Goal: Task Accomplishment & Management: Manage account settings

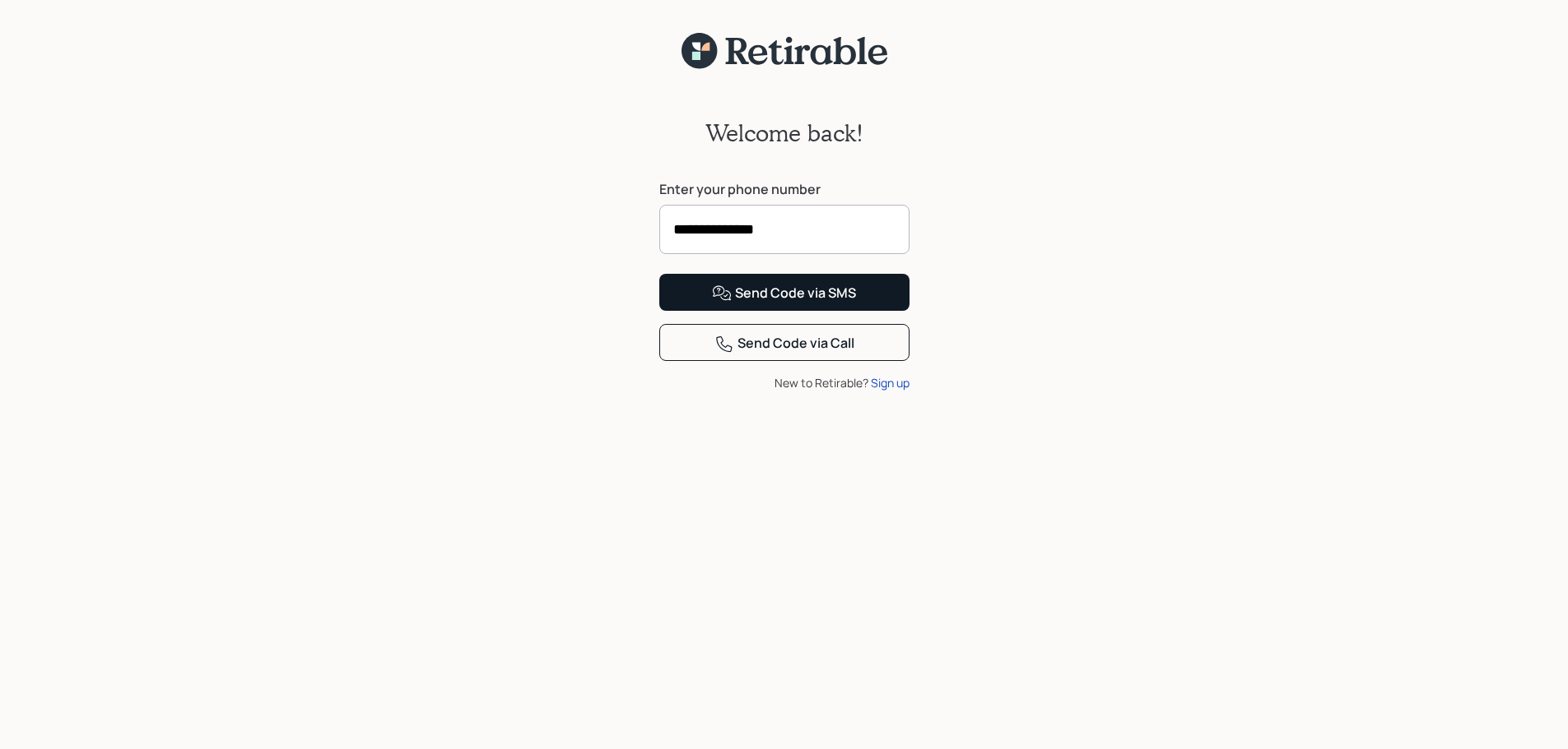
type input "**********"
click at [829, 304] on div "Send Code via SMS" at bounding box center [784, 294] width 144 height 20
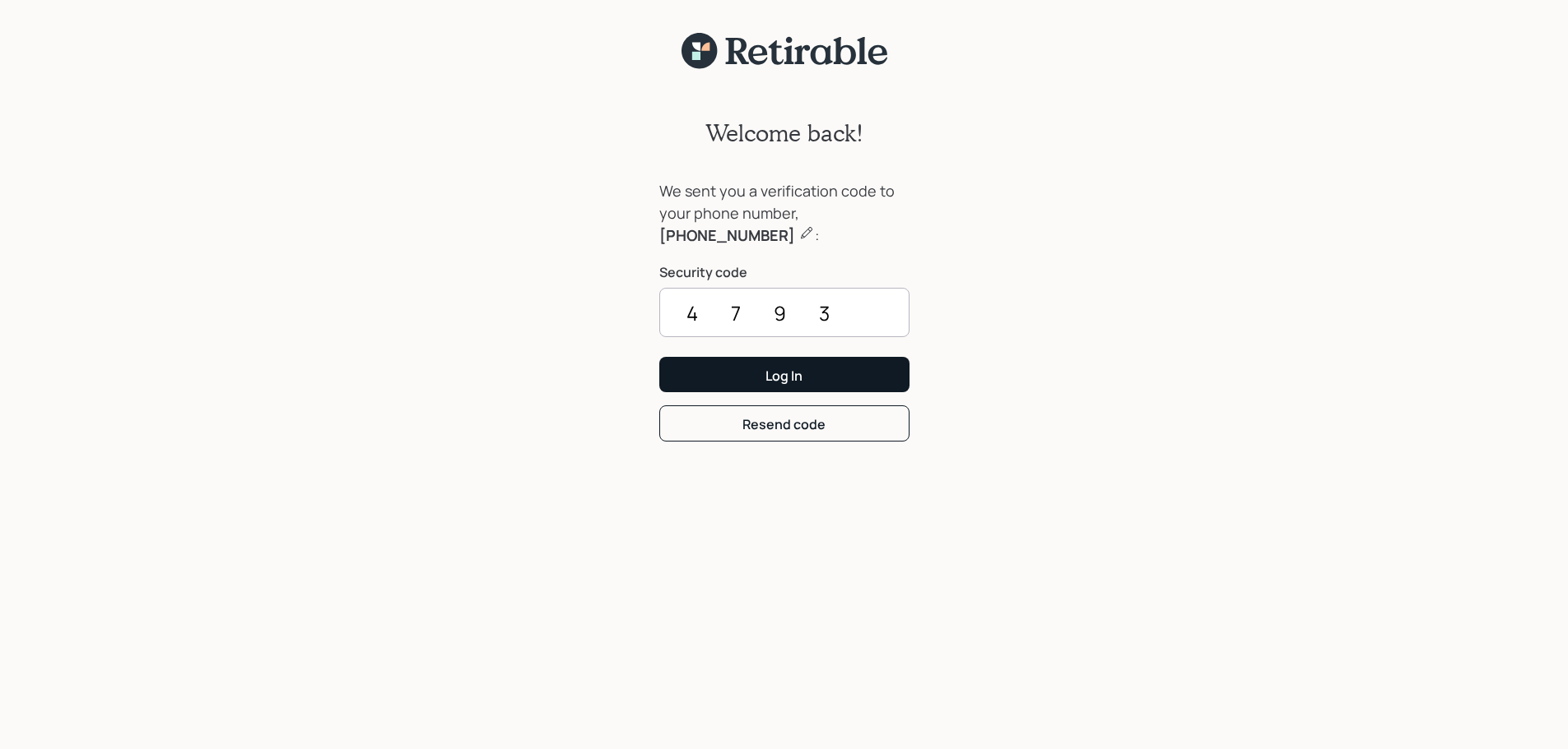
type input "4793"
click at [800, 378] on div "Log In" at bounding box center [784, 376] width 37 height 18
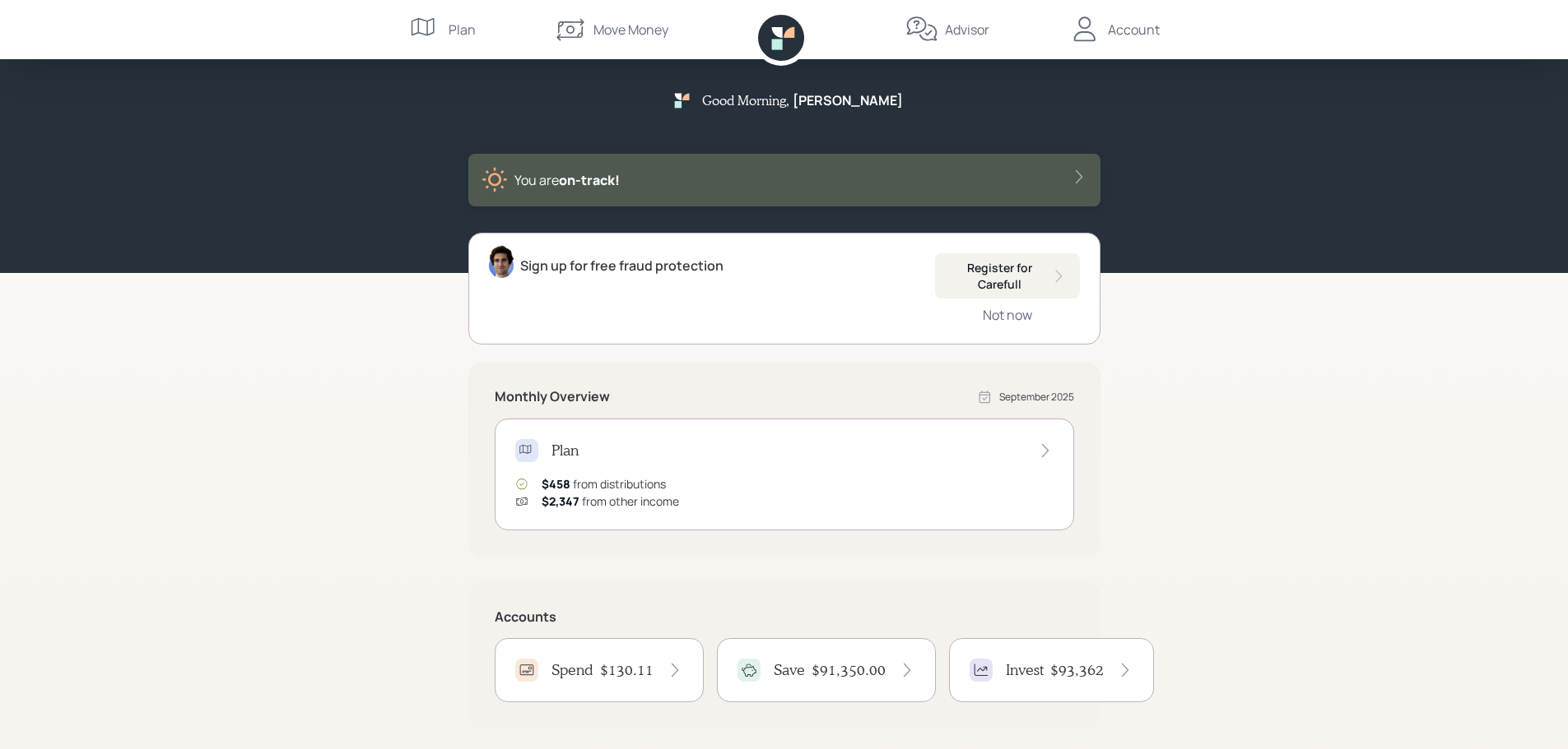
click at [634, 22] on div "Move Money" at bounding box center [631, 30] width 75 height 20
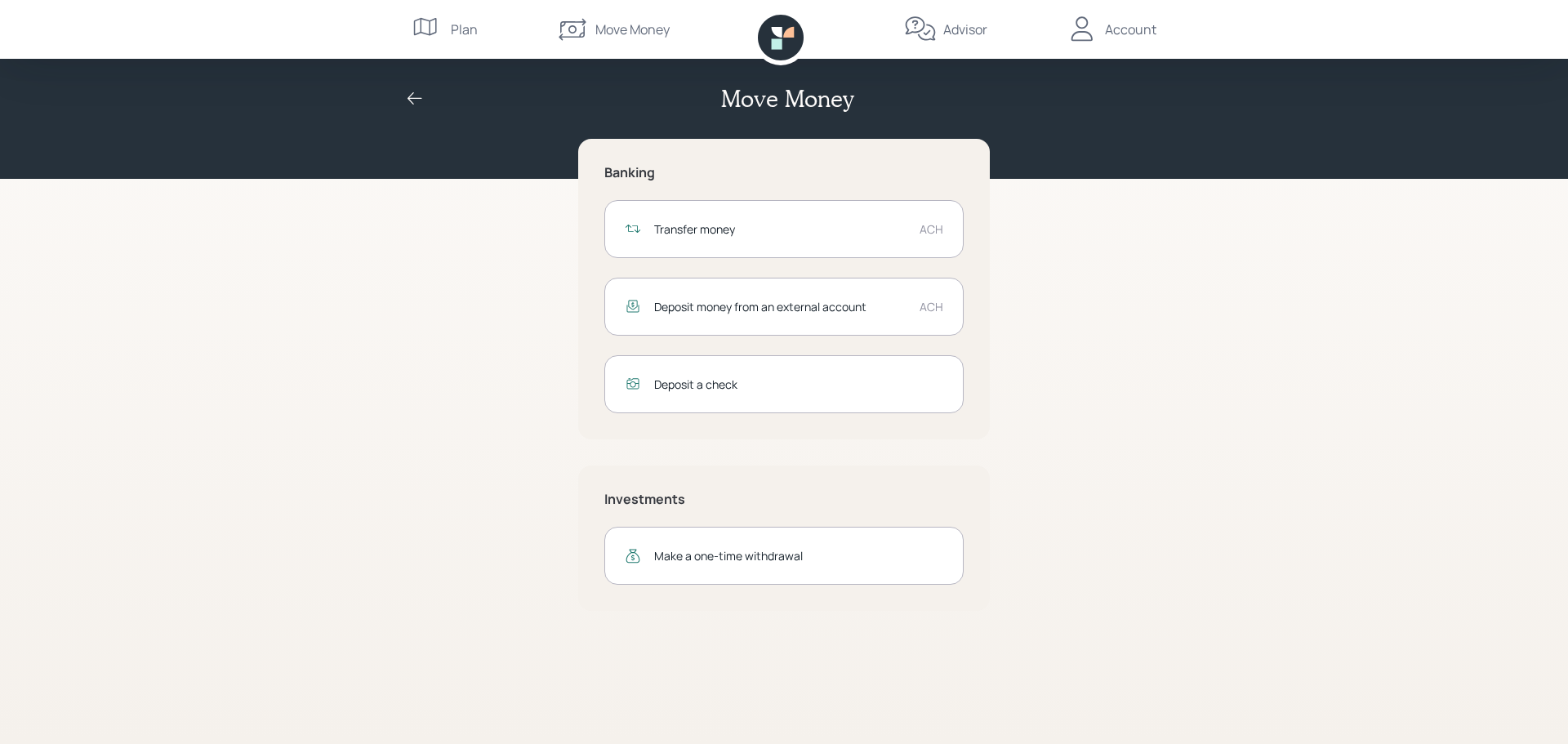
click at [674, 225] on div "Transfer money" at bounding box center [780, 229] width 253 height 17
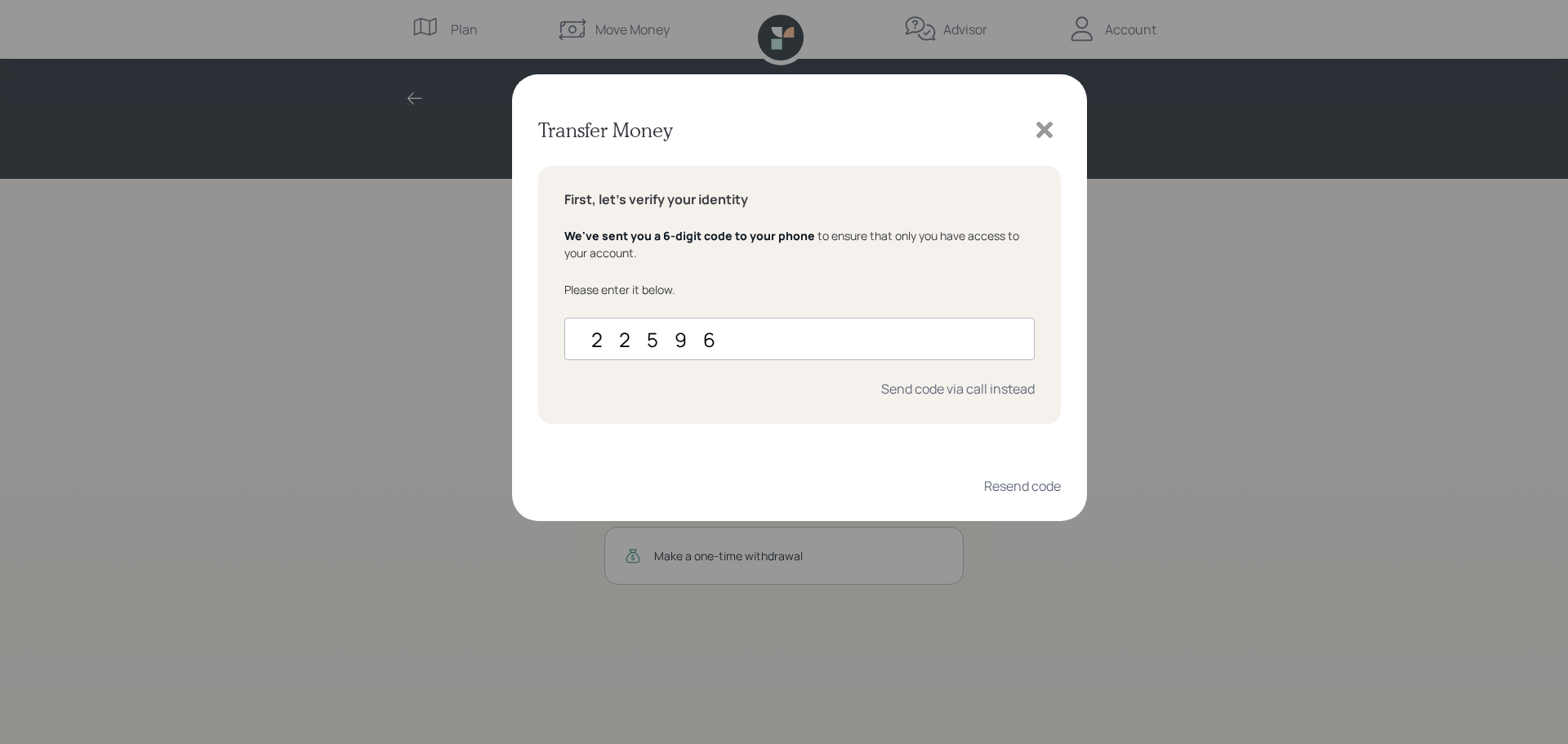
type input "225969"
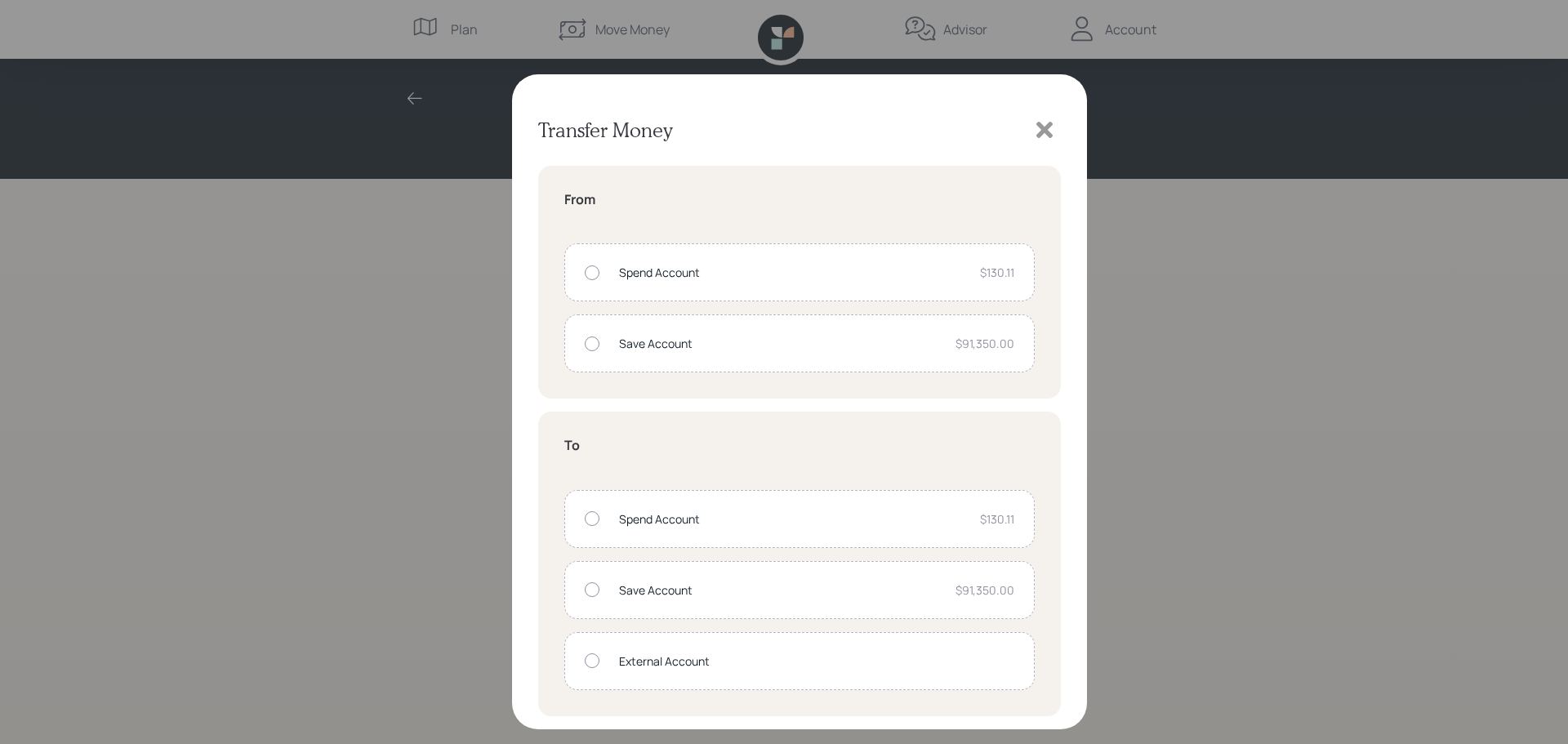
click at [590, 344] on div at bounding box center [592, 344] width 14 height 14
radio input "true"
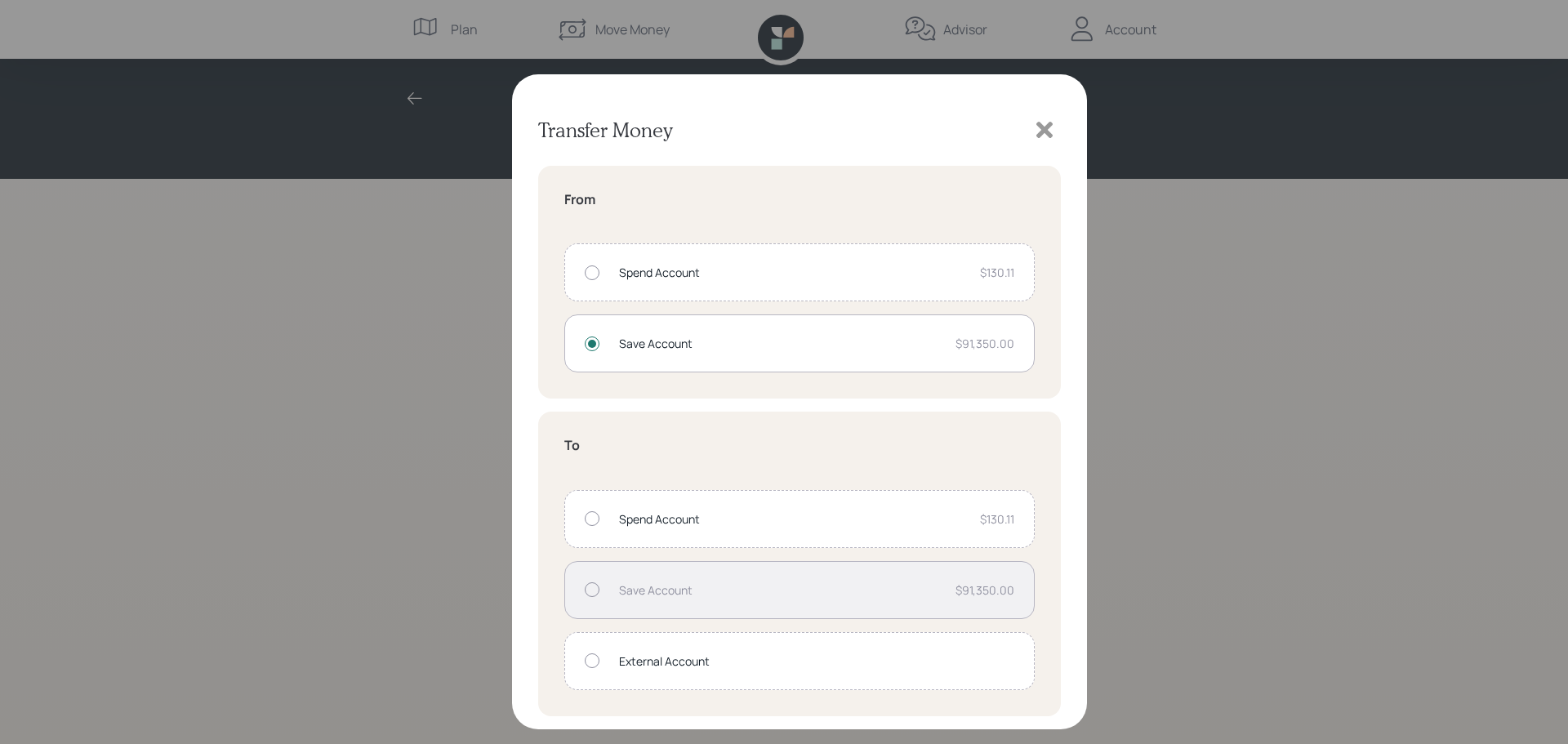
click at [595, 517] on div at bounding box center [592, 519] width 14 height 14
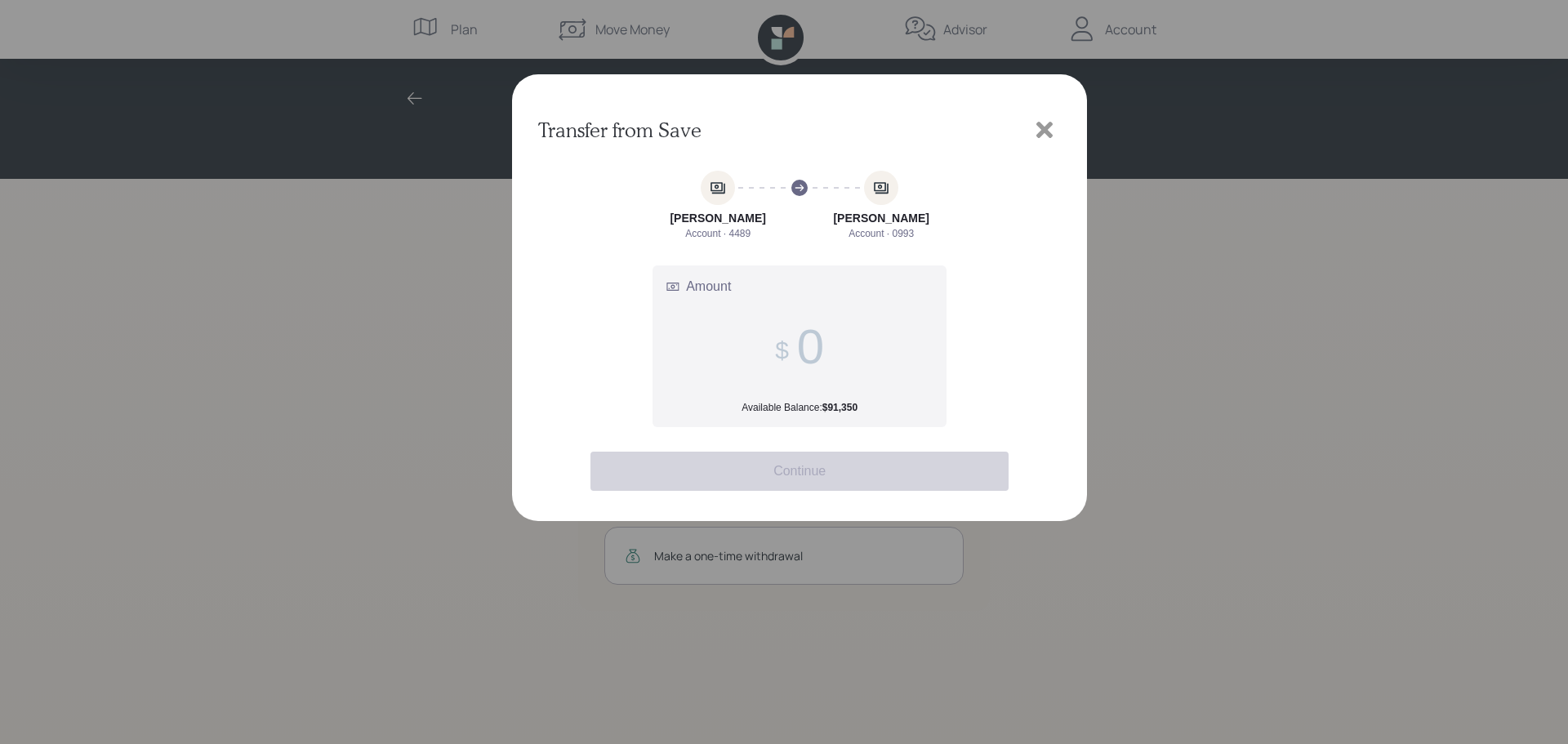
click at [794, 343] on span at bounding box center [799, 347] width 49 height 56
click at [797, 343] on input "Amount Available Balance: $91,350" at bounding box center [811, 347] width 27 height 56
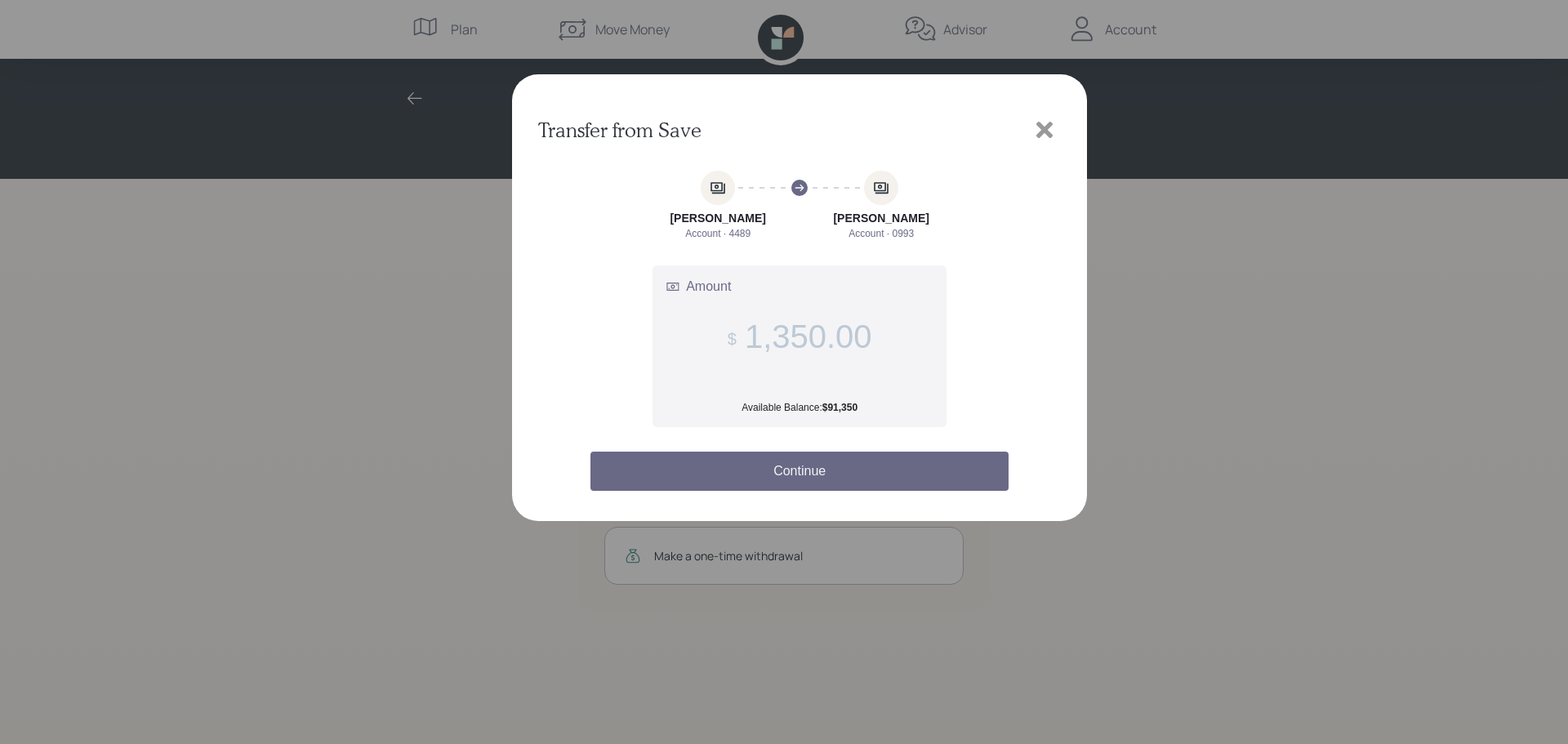
type input "1,350.00"
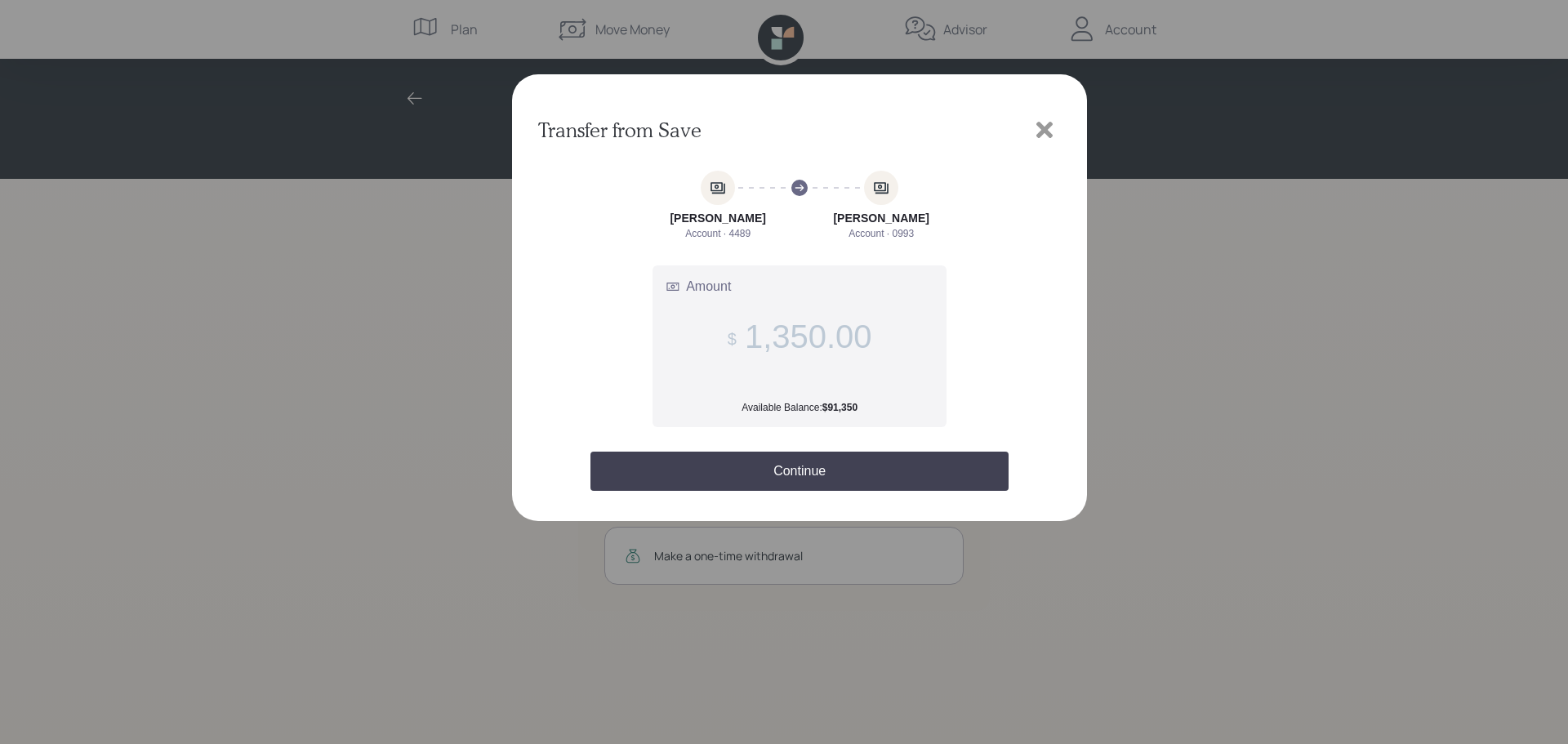
drag, startPoint x: 813, startPoint y: 472, endPoint x: 810, endPoint y: 448, distance: 24.2
click at [812, 465] on button "Continue" at bounding box center [799, 472] width 418 height 39
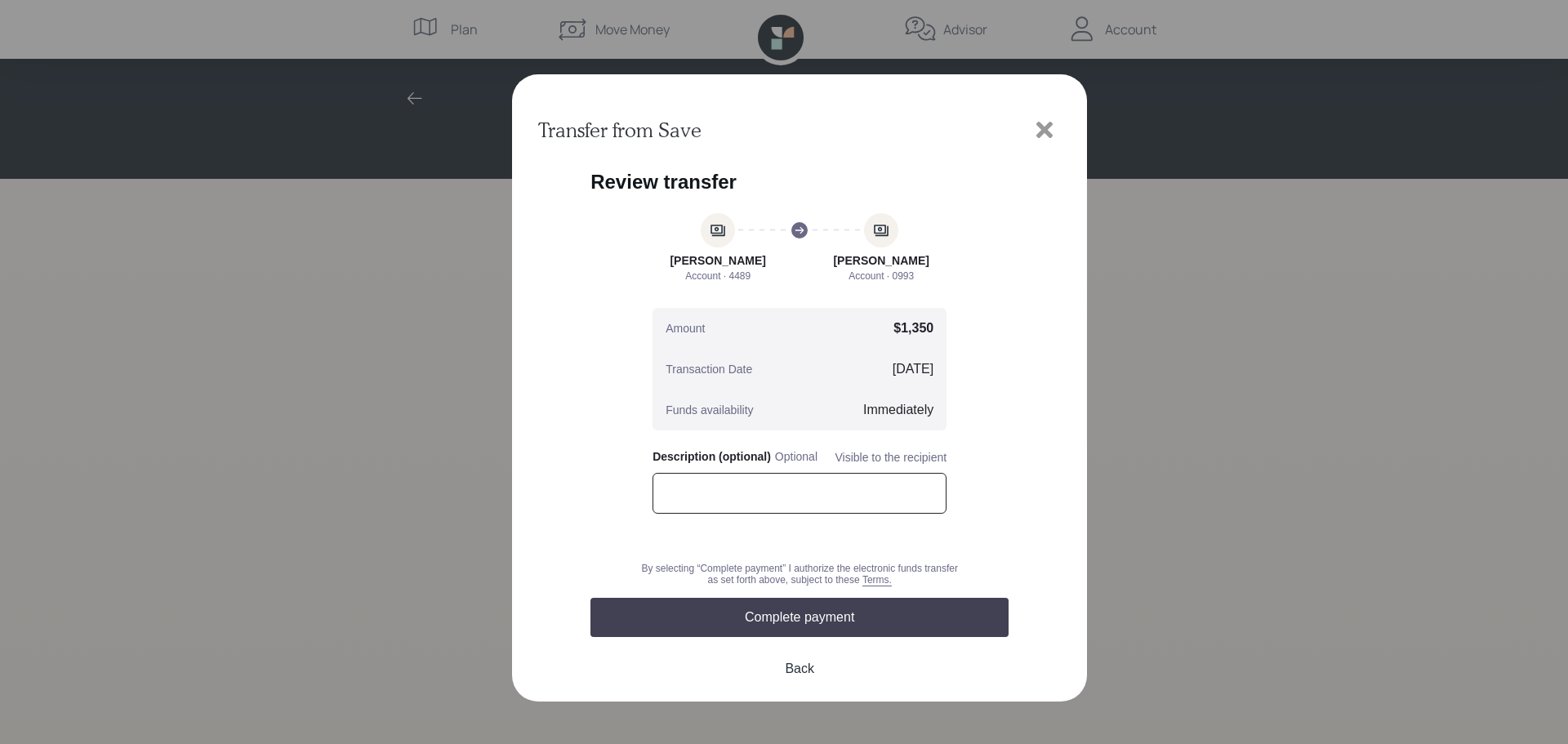
click at [705, 506] on input "text" at bounding box center [799, 494] width 294 height 41
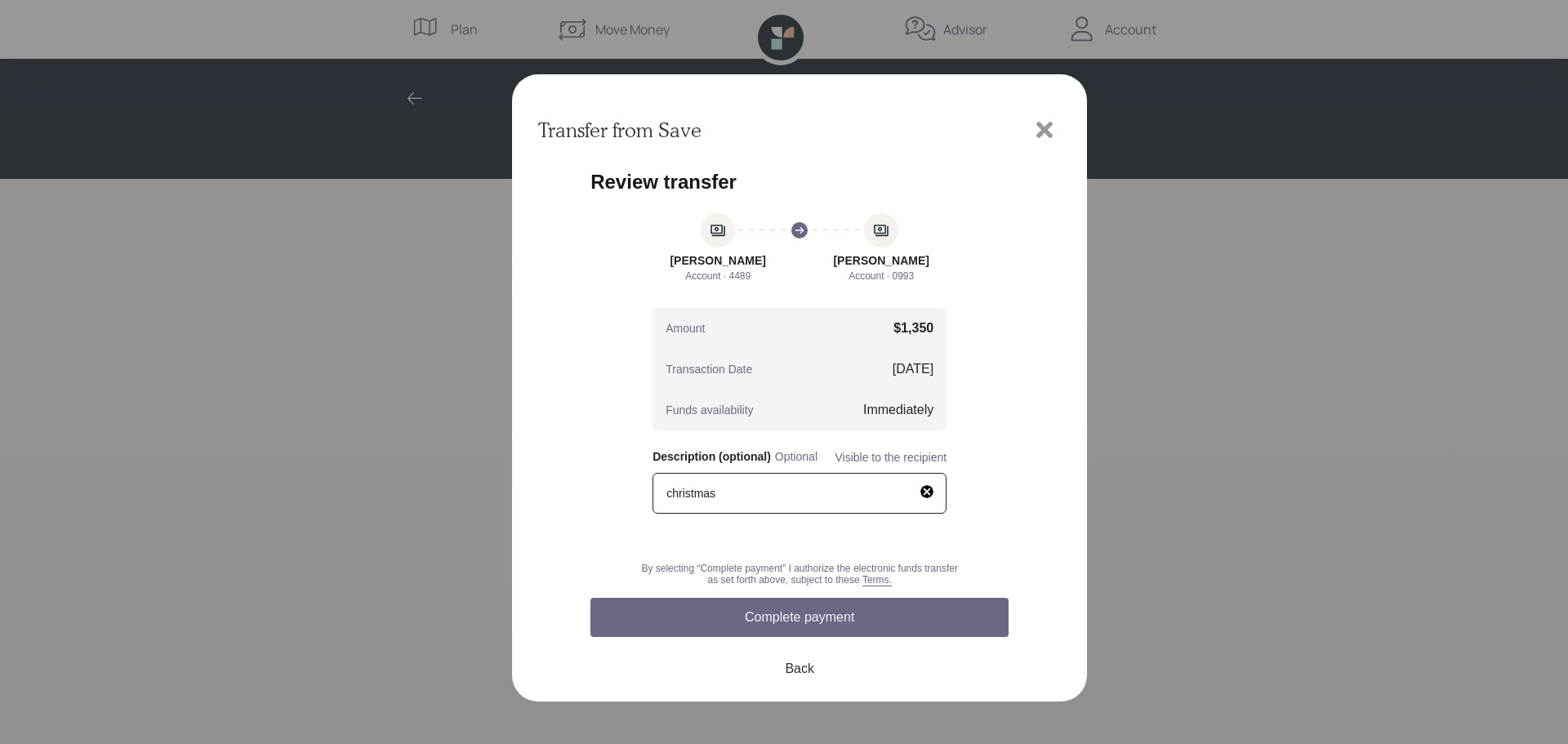
type input "christmas"
click at [858, 614] on button "Complete payment" at bounding box center [799, 618] width 418 height 39
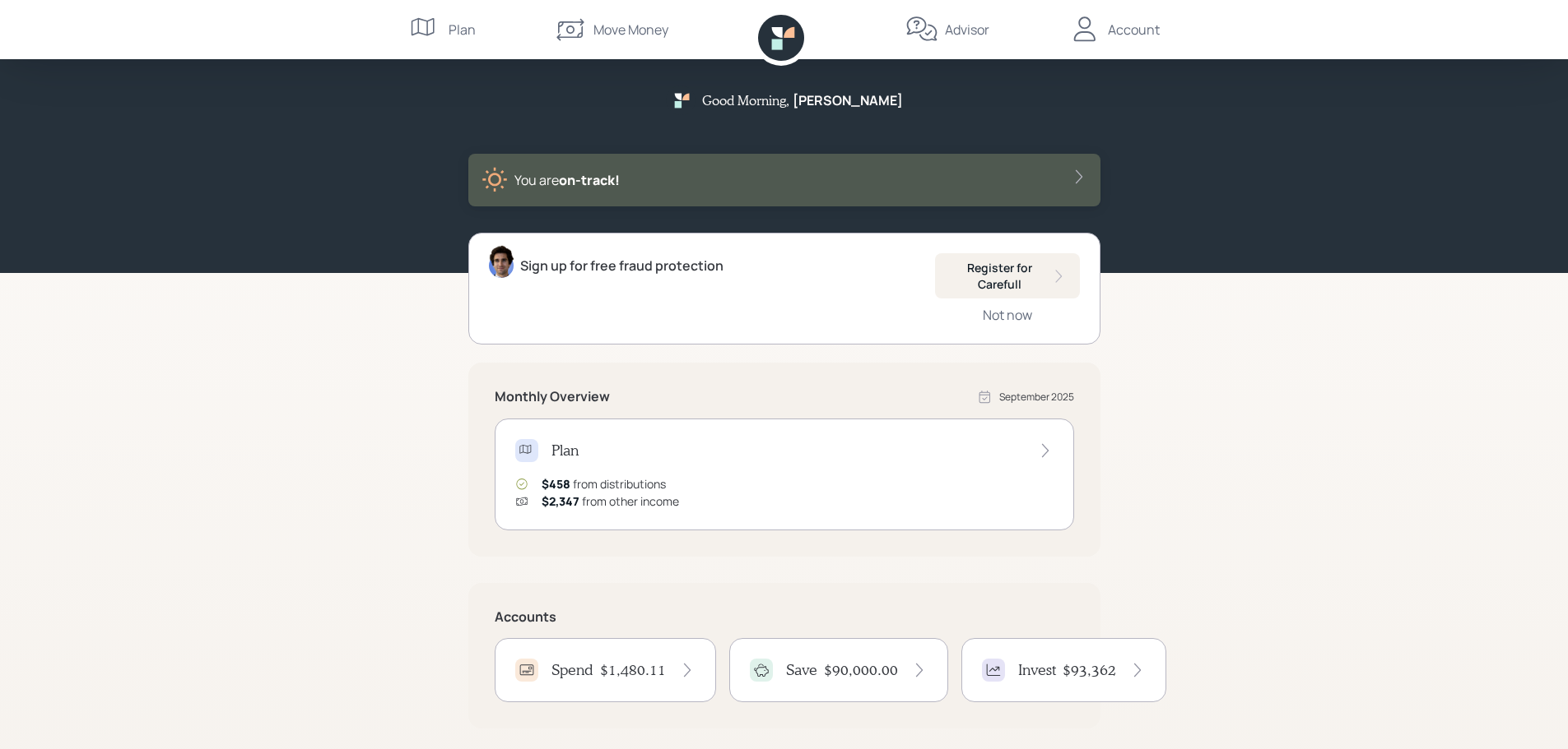
click at [577, 666] on h4 "Spend" at bounding box center [572, 670] width 42 height 18
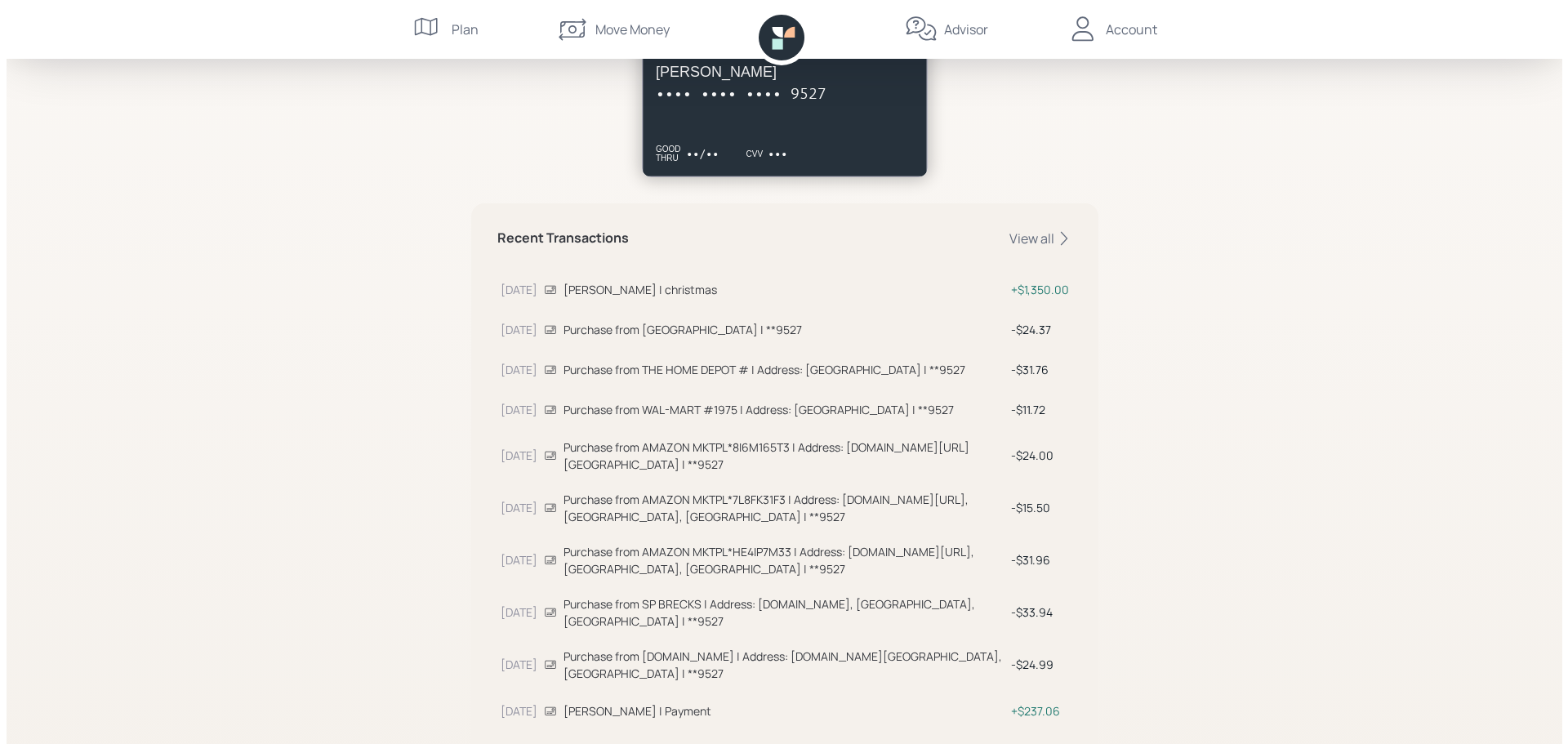
scroll to position [387, 0]
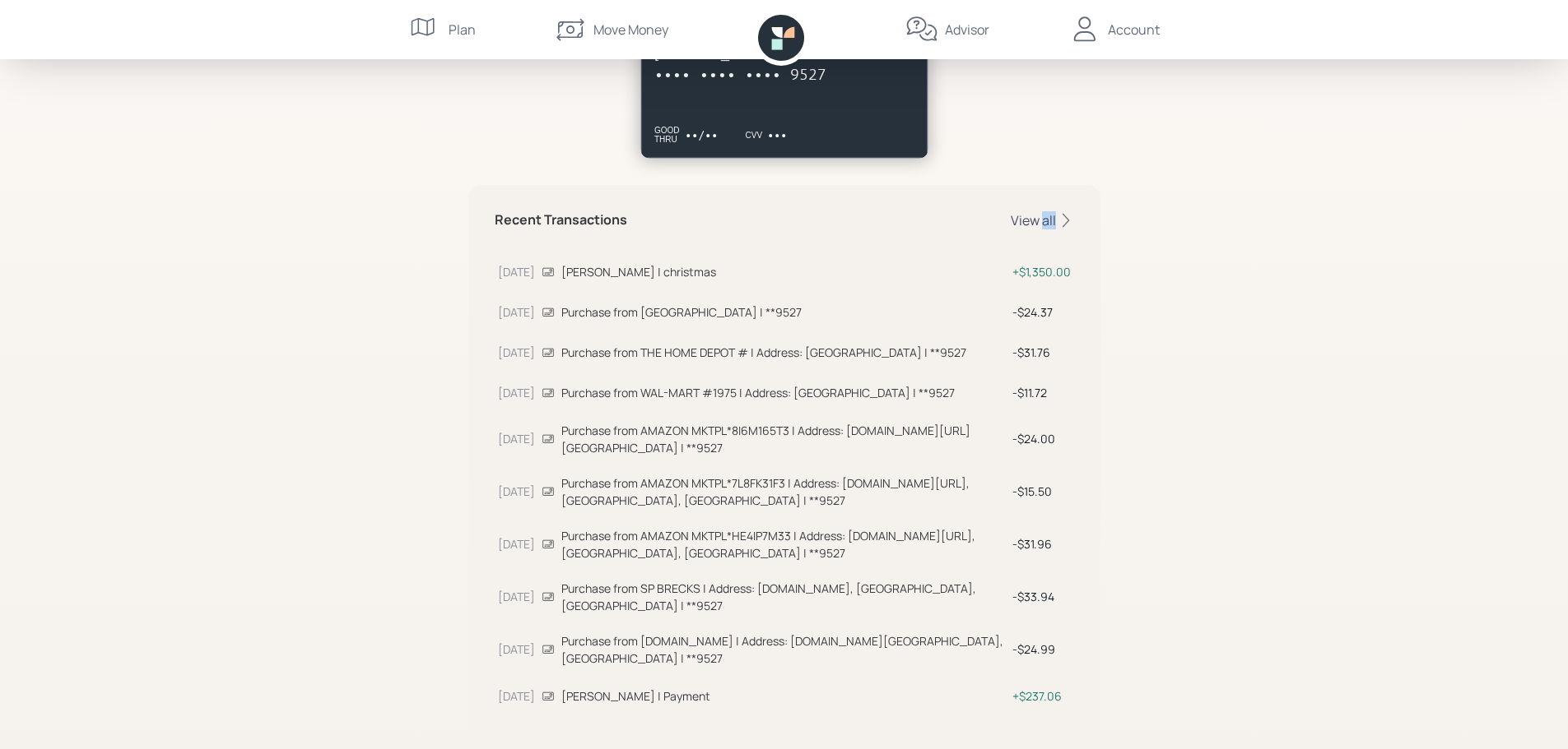
click at [1043, 218] on div "View all" at bounding box center [1042, 220] width 63 height 18
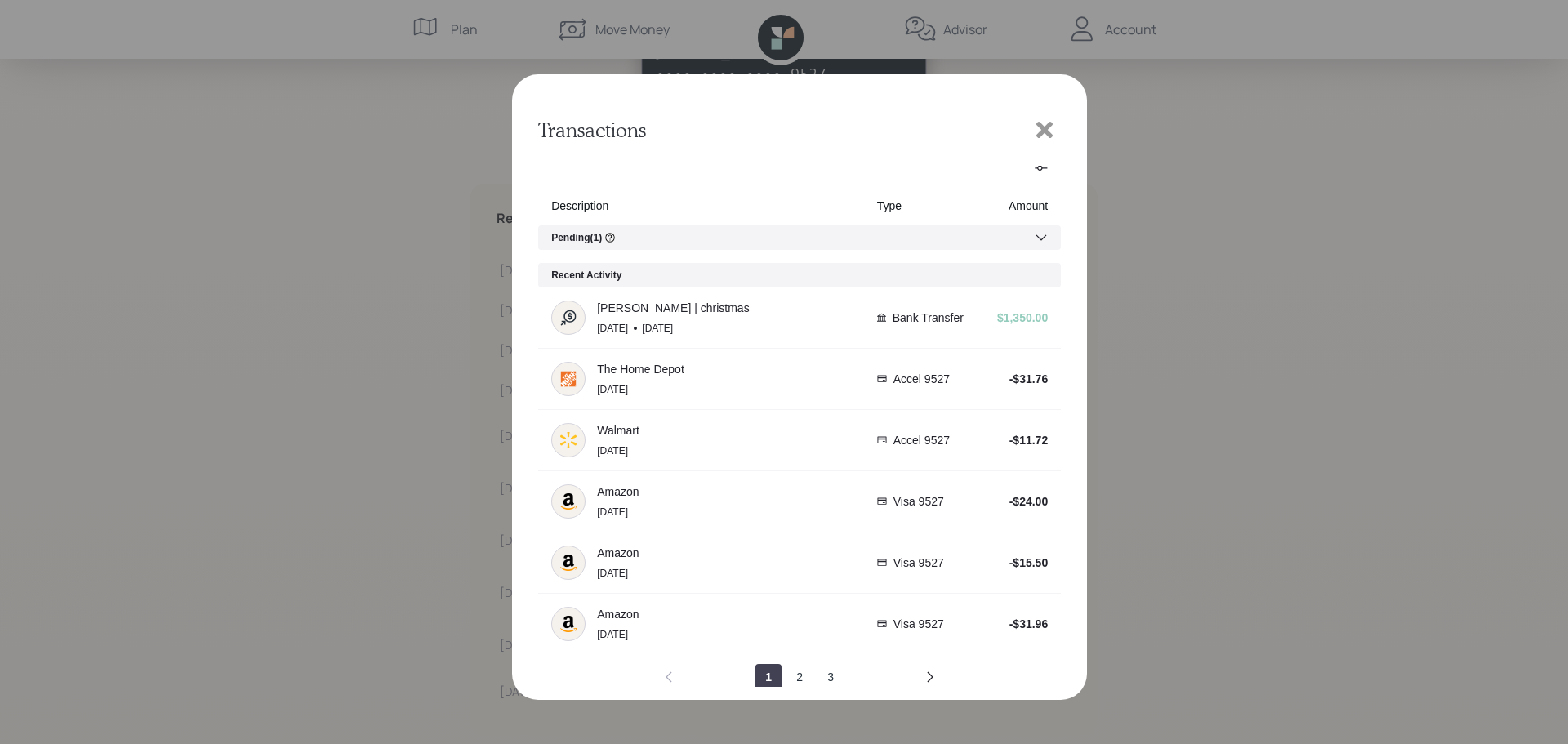
scroll to position [19, 0]
click at [793, 672] on button "2" at bounding box center [799, 673] width 26 height 26
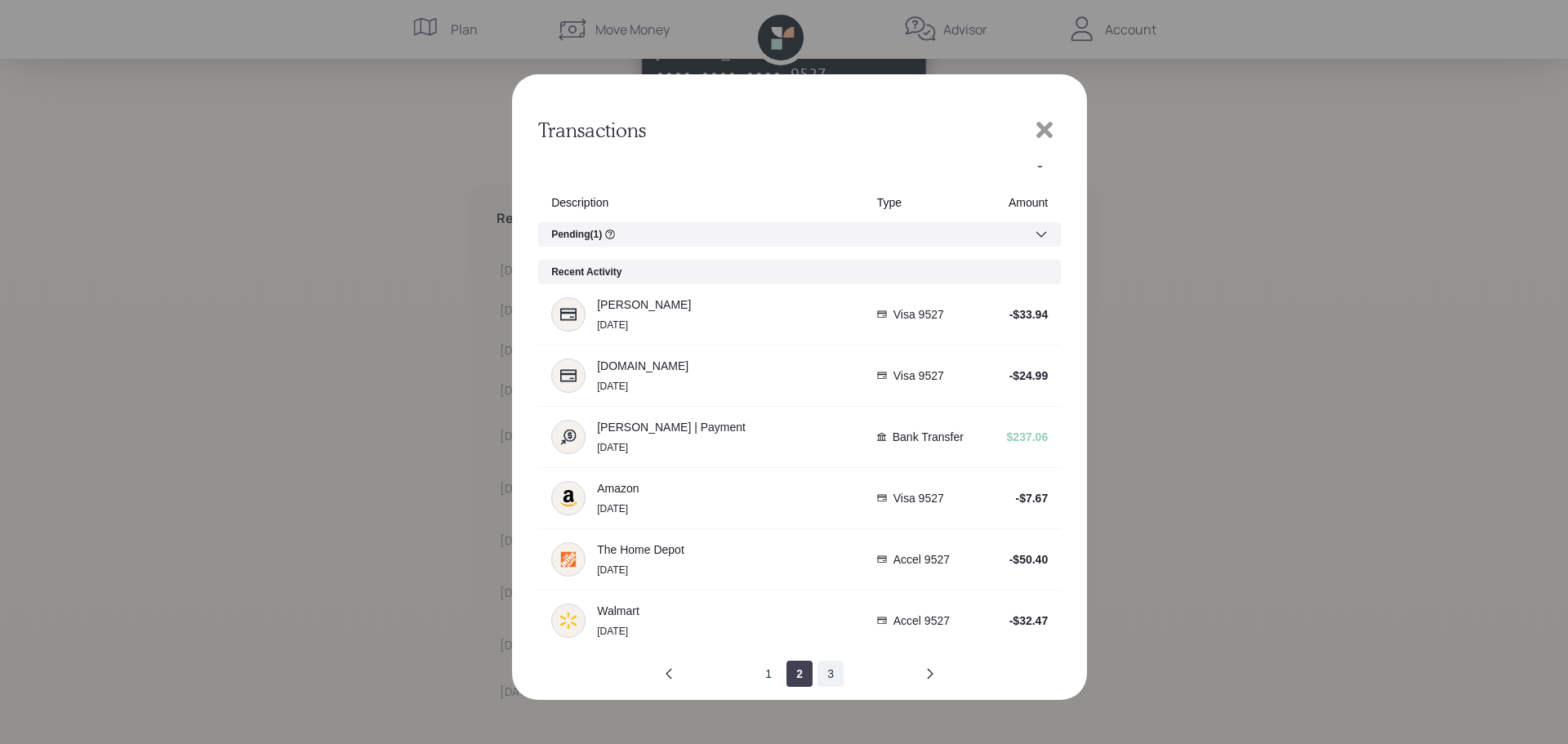
click at [825, 673] on button "3" at bounding box center [830, 673] width 26 height 26
click at [823, 671] on button "4" at bounding box center [830, 673] width 26 height 26
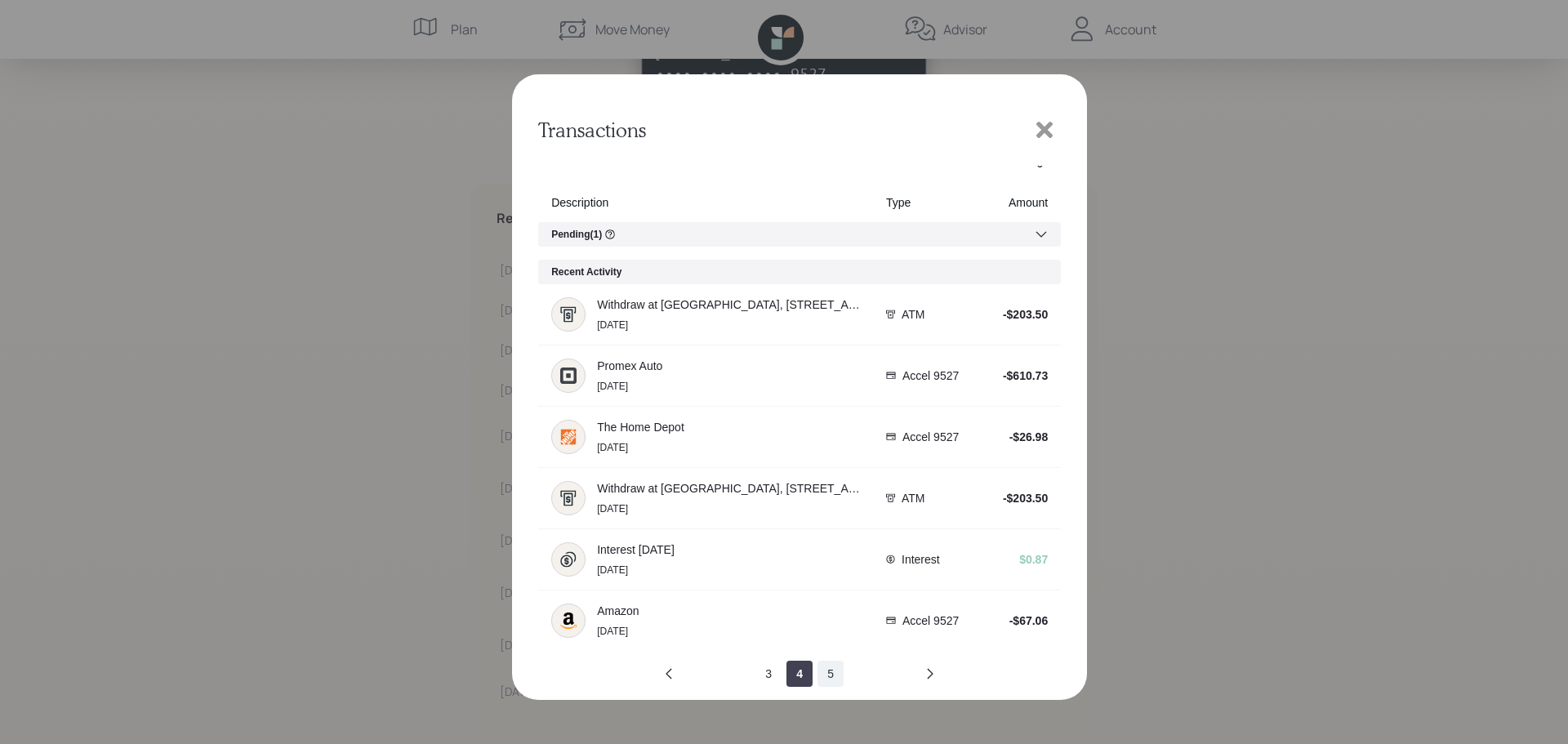
click at [827, 673] on button "5" at bounding box center [830, 673] width 26 height 26
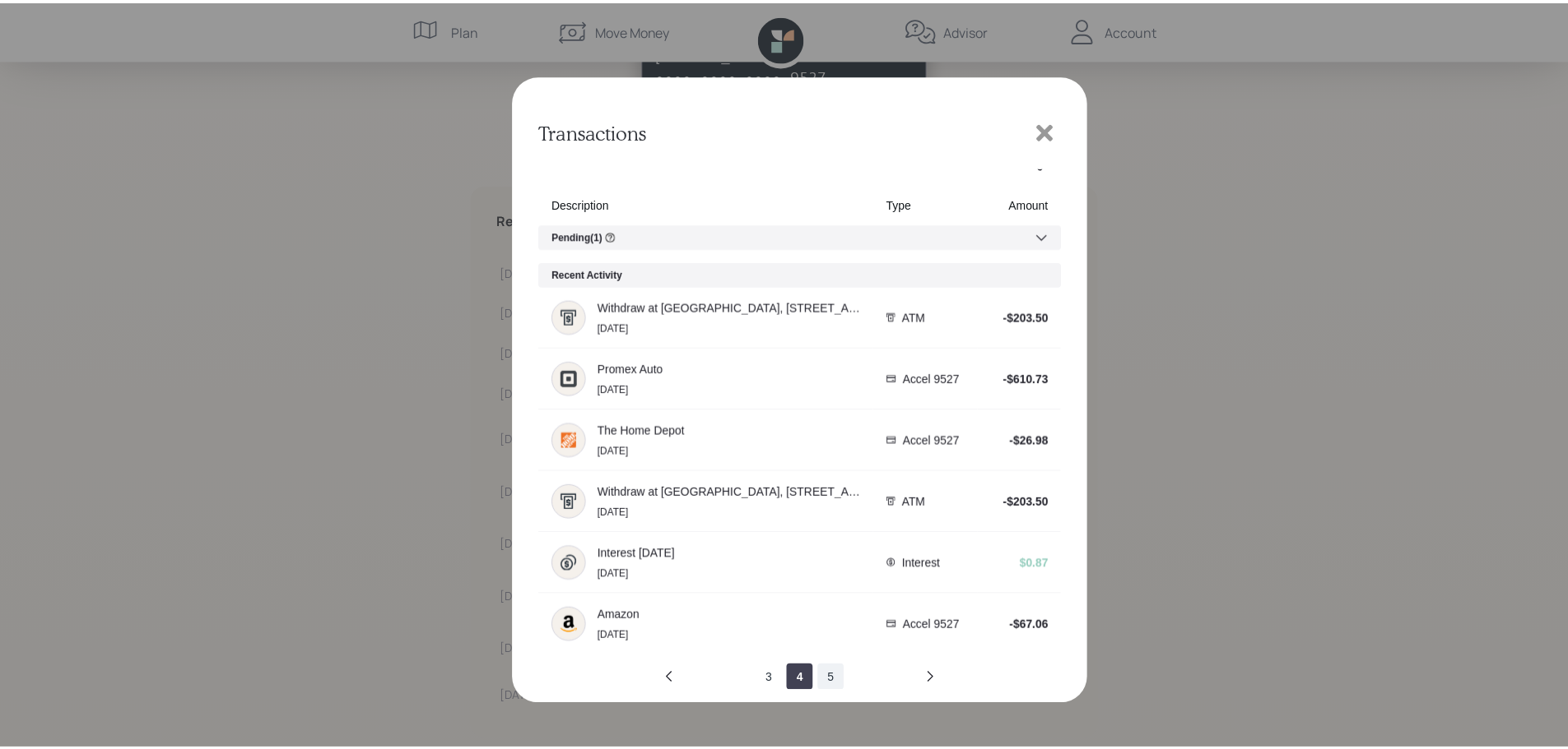
scroll to position [0, 0]
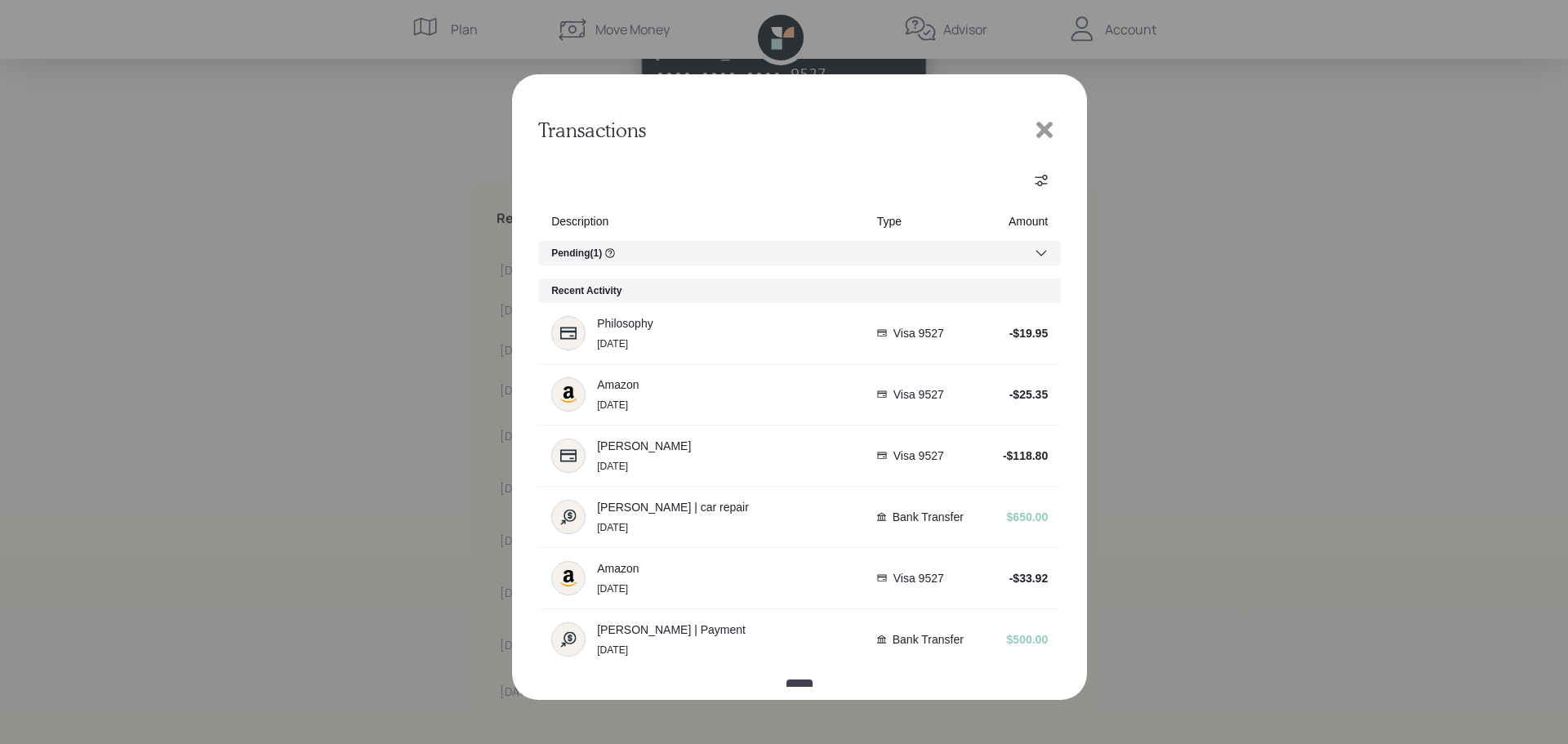
click at [1048, 128] on icon at bounding box center [1045, 130] width 16 height 16
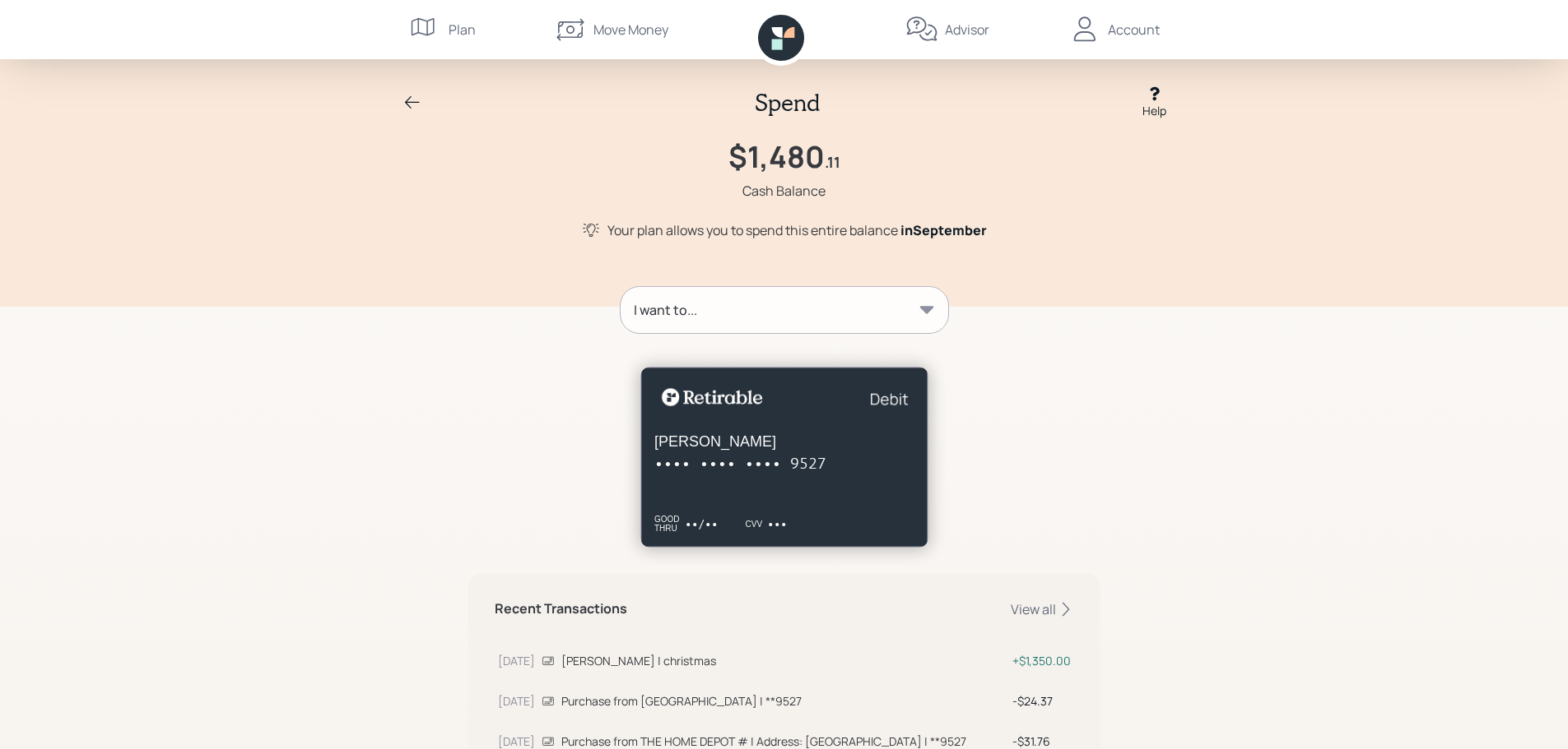
click at [1119, 27] on div "Account" at bounding box center [1133, 30] width 52 height 20
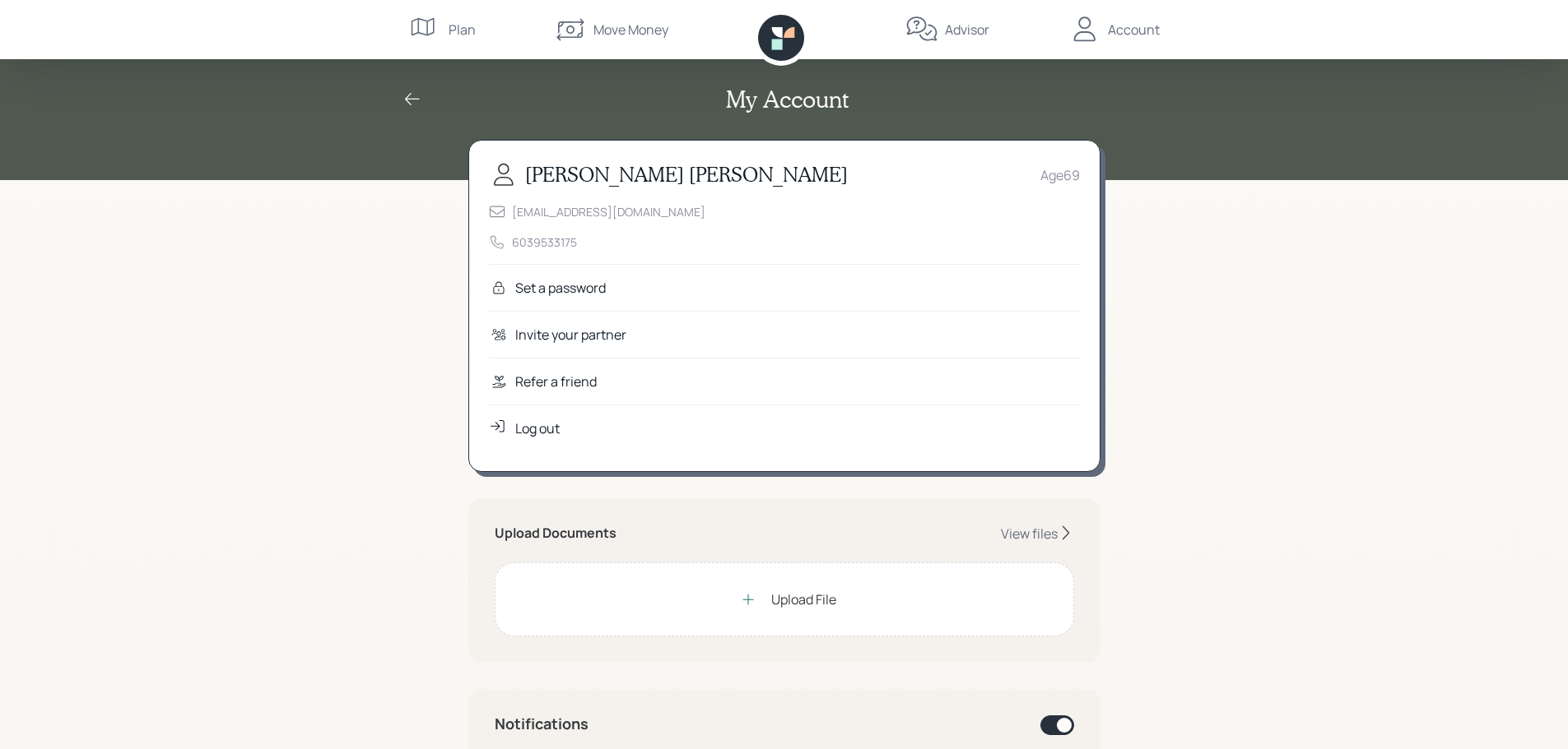
click at [541, 424] on div "Log out" at bounding box center [537, 429] width 44 height 20
